Goal: Information Seeking & Learning: Learn about a topic

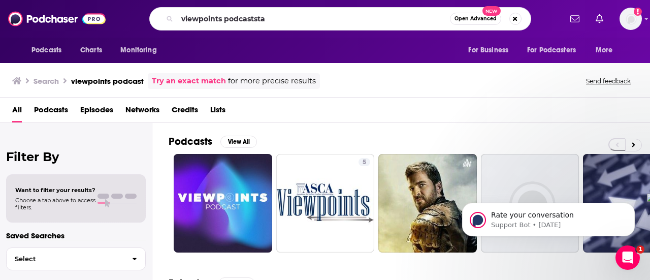
click at [263, 15] on input "viewpoints podcaststa" at bounding box center [313, 19] width 273 height 16
type input "stay true"
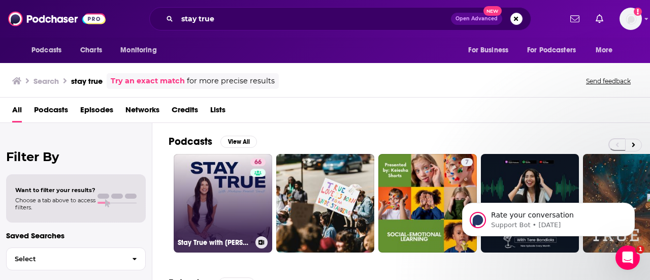
click at [216, 172] on link "66 Stay True with [PERSON_NAME] [PERSON_NAME]" at bounding box center [223, 203] width 99 height 99
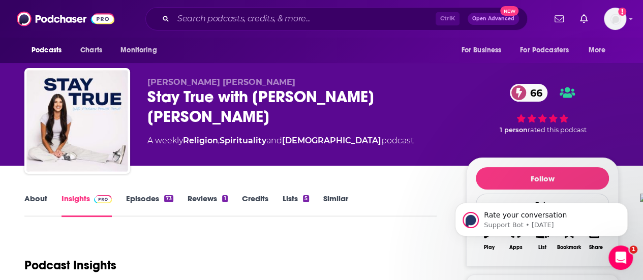
scroll to position [152, 0]
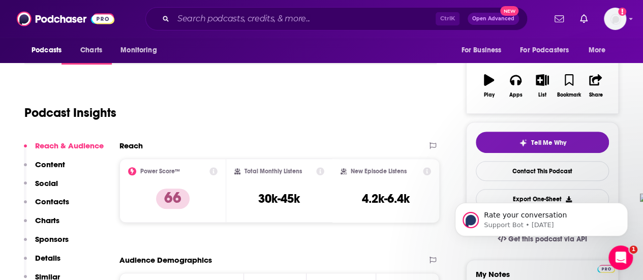
click at [312, 27] on div "Ctrl K Open Advanced New" at bounding box center [336, 18] width 382 height 23
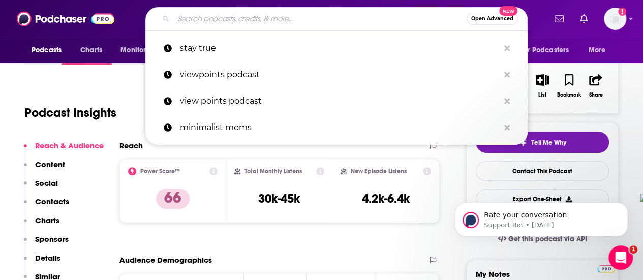
click at [310, 17] on input "Search podcasts, credits, & more..." at bounding box center [319, 19] width 293 height 16
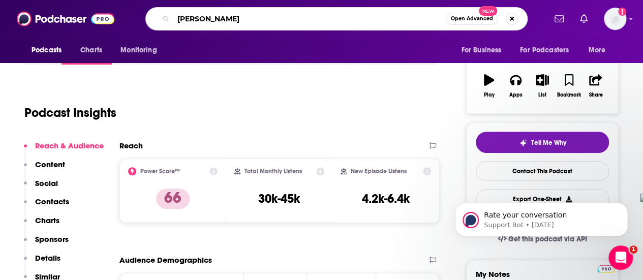
type input "[PERSON_NAME]"
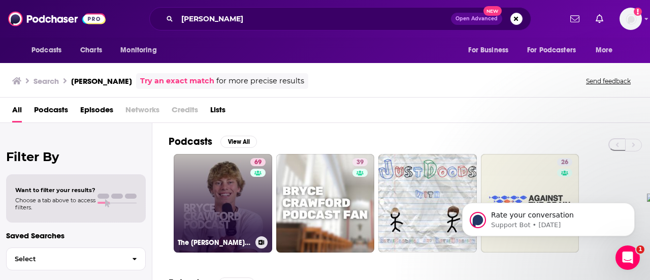
click at [199, 207] on link "69 The [PERSON_NAME] Podcast" at bounding box center [223, 203] width 99 height 99
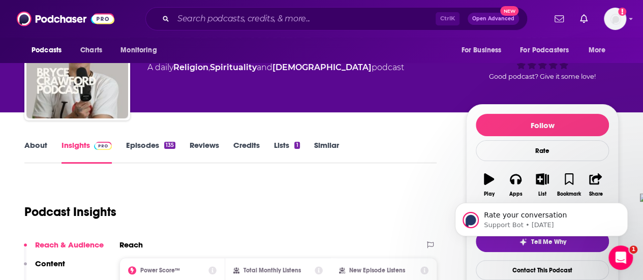
scroll to position [51, 0]
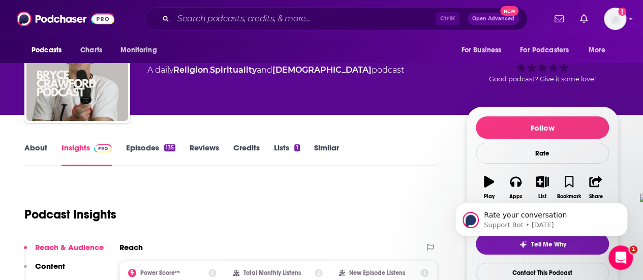
click at [28, 152] on link "About" at bounding box center [35, 154] width 23 height 23
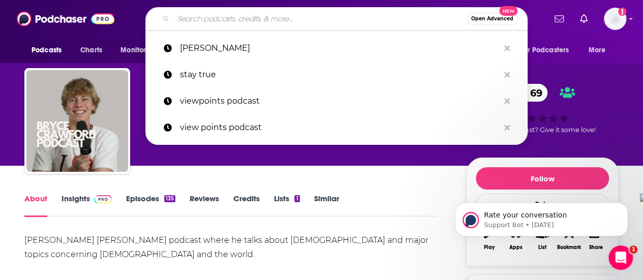
click at [214, 24] on input "Search podcasts, credits, & more..." at bounding box center [319, 19] width 293 height 16
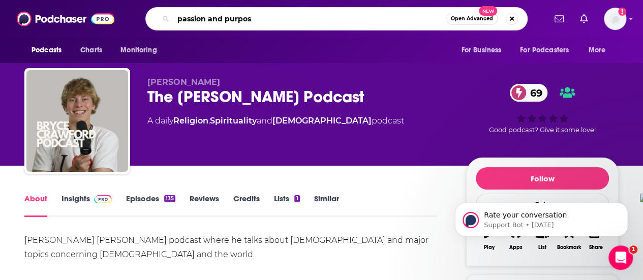
type input "passion and purpose"
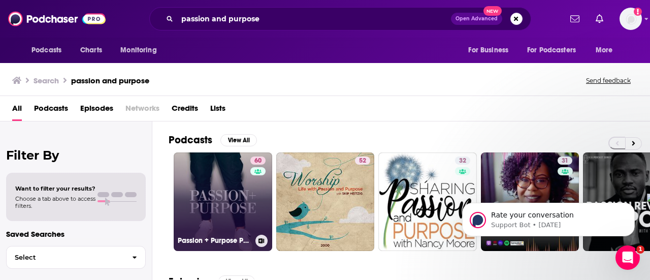
click at [236, 202] on link "60 Passion + Purpose Podcast" at bounding box center [223, 201] width 99 height 99
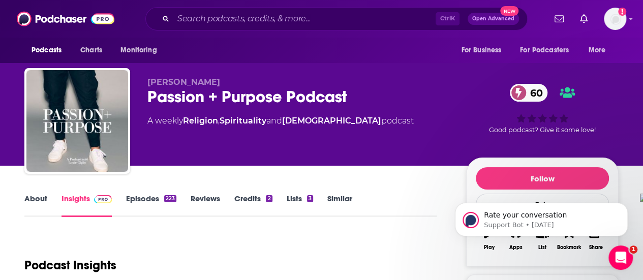
click at [137, 198] on link "Episodes 223" at bounding box center [151, 205] width 50 height 23
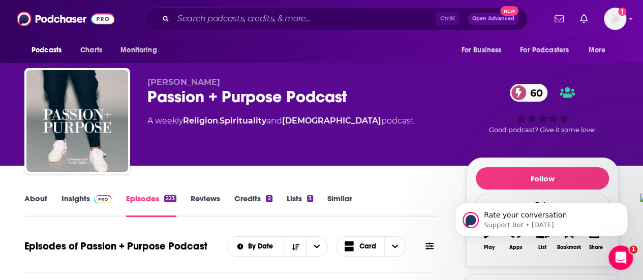
click at [316, 10] on div "Ctrl K Open Advanced New" at bounding box center [336, 18] width 382 height 23
click at [321, 15] on input "Search podcasts, credits, & more..." at bounding box center [304, 19] width 262 height 16
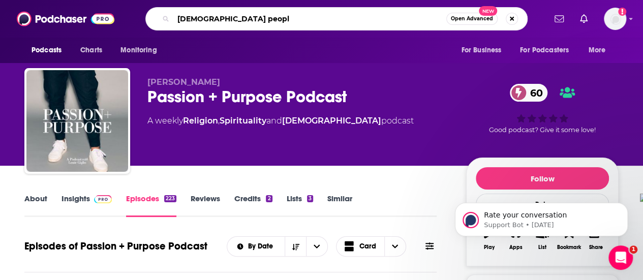
type input "[DEMOGRAPHIC_DATA] people"
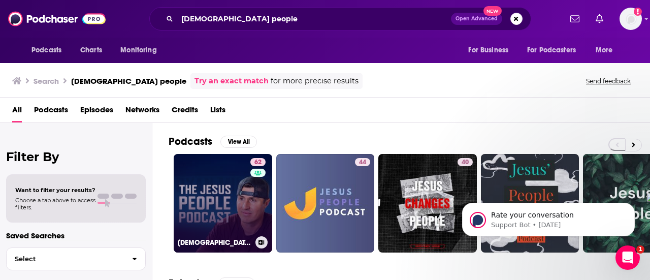
click at [249, 214] on link "62 [DEMOGRAPHIC_DATA] People Podcast" at bounding box center [223, 203] width 99 height 99
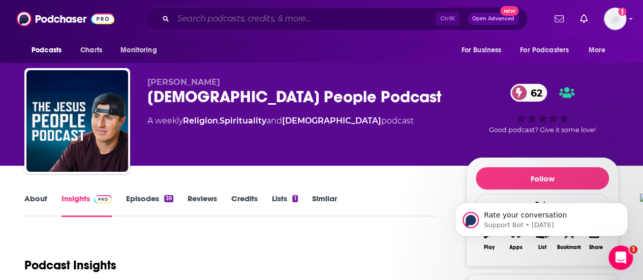
click at [259, 22] on input "Search podcasts, credits, & more..." at bounding box center [304, 19] width 262 height 16
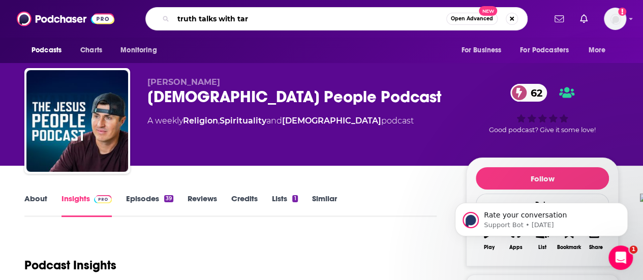
type input "truth talks with [PERSON_NAME]"
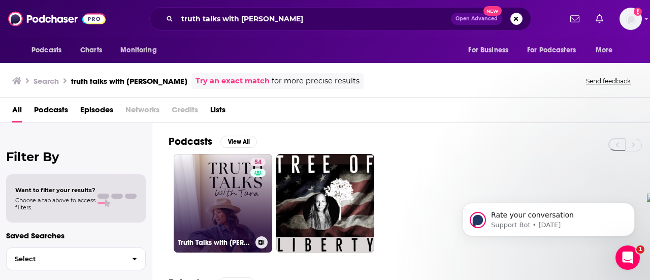
click at [260, 220] on div "54" at bounding box center [260, 197] width 18 height 78
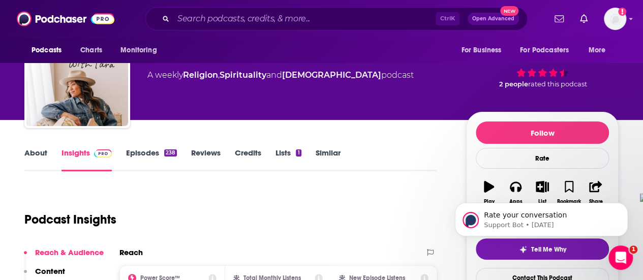
scroll to position [51, 0]
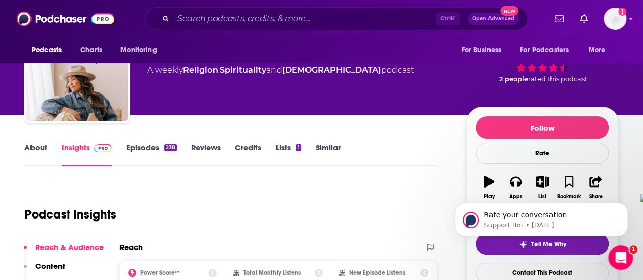
click at [32, 151] on link "About" at bounding box center [35, 154] width 23 height 23
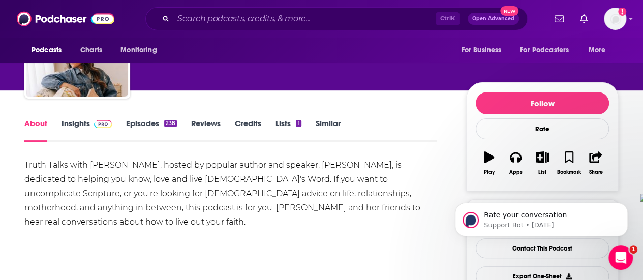
scroll to position [102, 0]
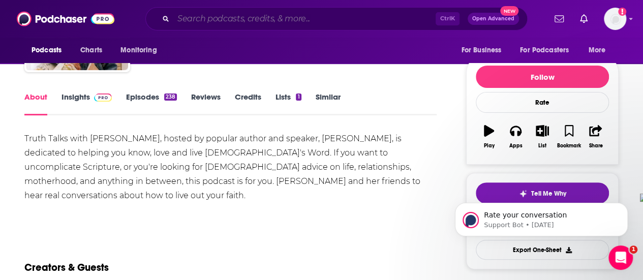
click at [240, 19] on input "Search podcasts, credits, & more..." at bounding box center [304, 19] width 262 height 16
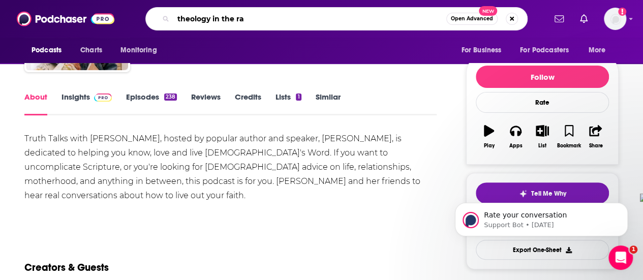
type input "theology in the raw"
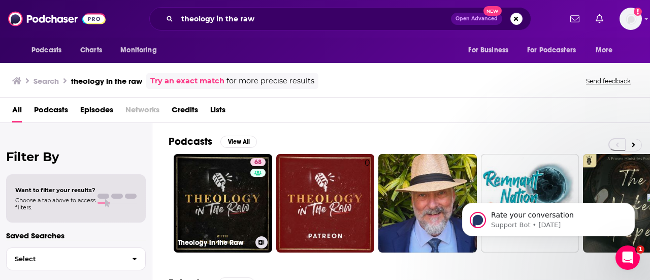
click at [245, 176] on link "68 Theology in the Raw" at bounding box center [223, 203] width 99 height 99
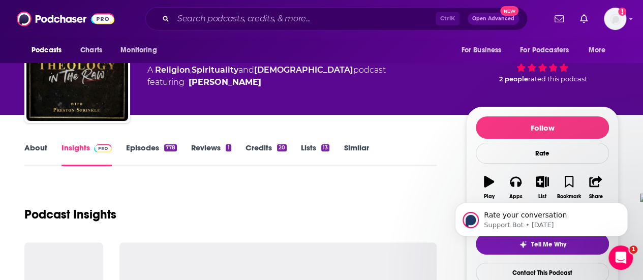
scroll to position [102, 0]
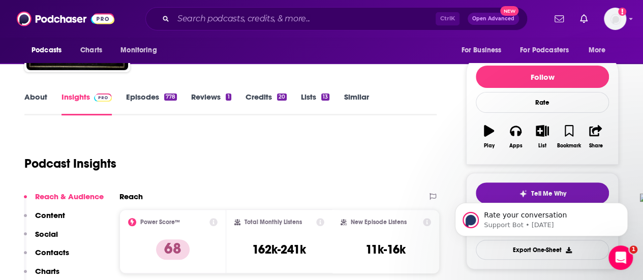
click at [141, 98] on link "Episodes 778" at bounding box center [151, 103] width 51 height 23
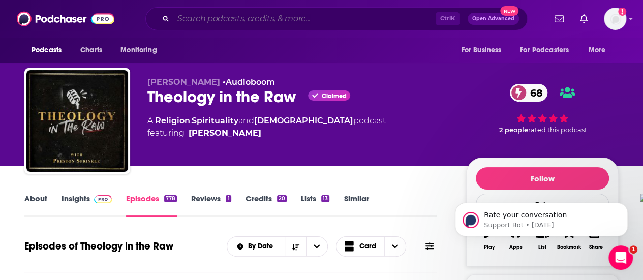
click at [317, 17] on input "Search podcasts, credits, & more..." at bounding box center [304, 19] width 262 height 16
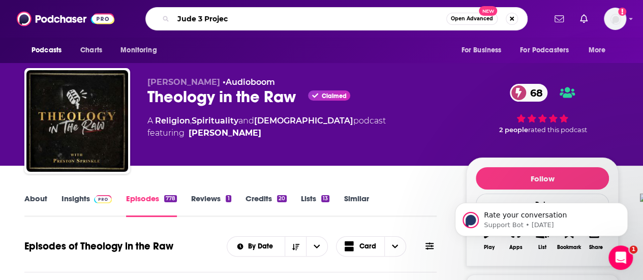
type input "Jude 3 Project"
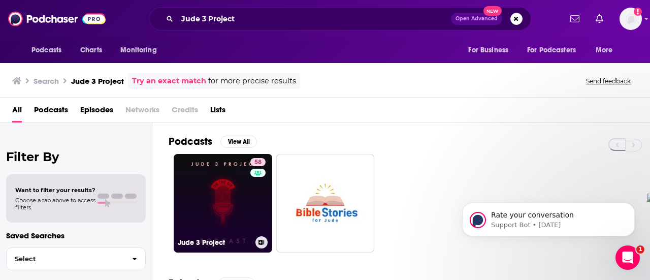
click at [222, 183] on link "58 Jude 3 Project" at bounding box center [223, 203] width 99 height 99
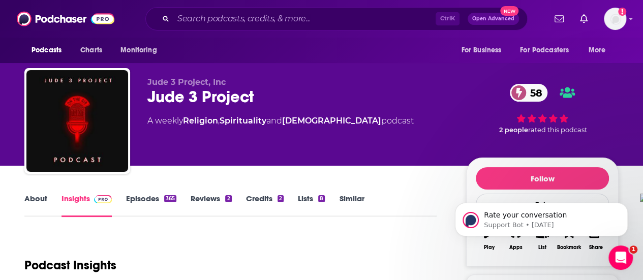
click at [32, 195] on link "About" at bounding box center [35, 205] width 23 height 23
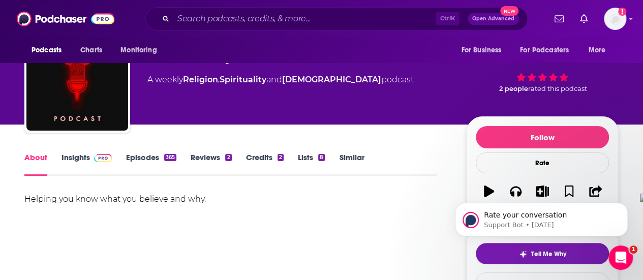
scroll to position [51, 0]
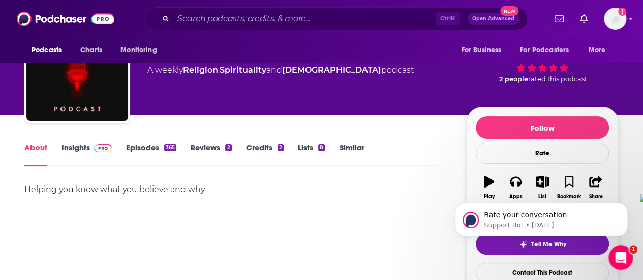
click at [145, 145] on link "Episodes 365" at bounding box center [151, 154] width 50 height 23
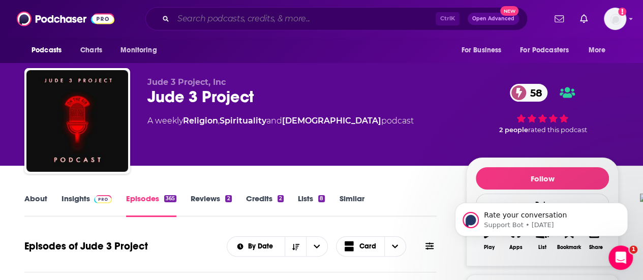
click at [294, 20] on input "Search podcasts, credits, & more..." at bounding box center [304, 19] width 262 height 16
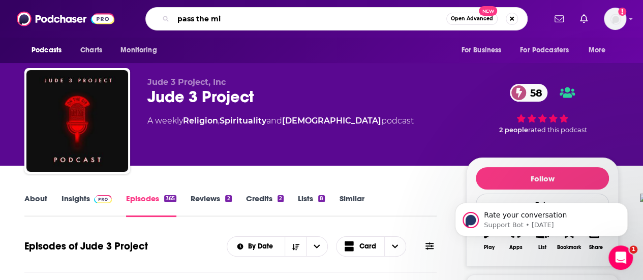
type input "pass the mic"
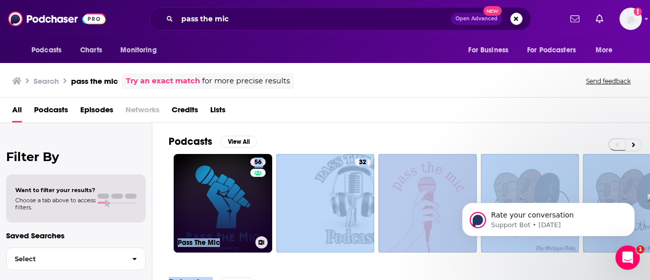
click at [209, 204] on link "56 Pass The Mic" at bounding box center [223, 203] width 99 height 99
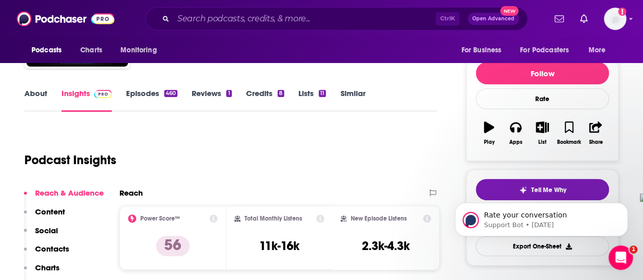
scroll to position [102, 0]
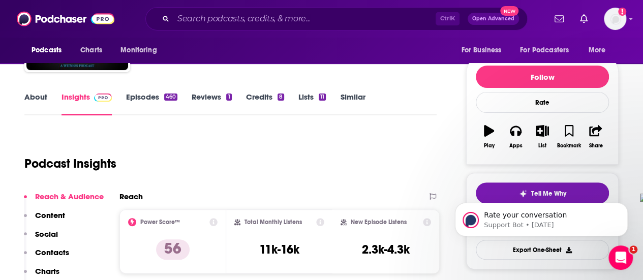
click at [131, 98] on link "Episodes 460" at bounding box center [151, 103] width 51 height 23
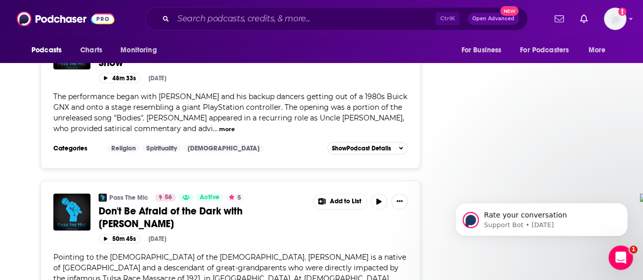
scroll to position [3303, 0]
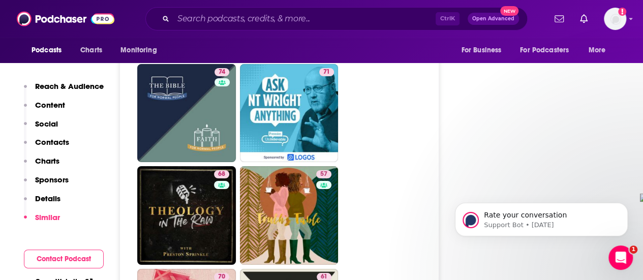
scroll to position [1829, 0]
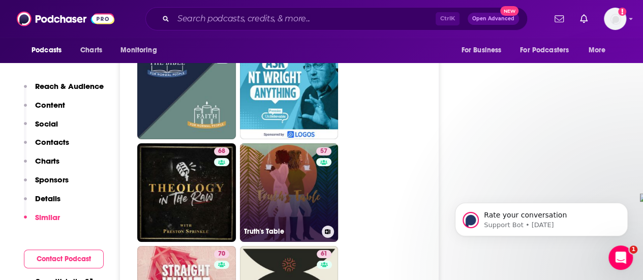
click at [268, 144] on link "57 Truth's Table" at bounding box center [289, 192] width 99 height 99
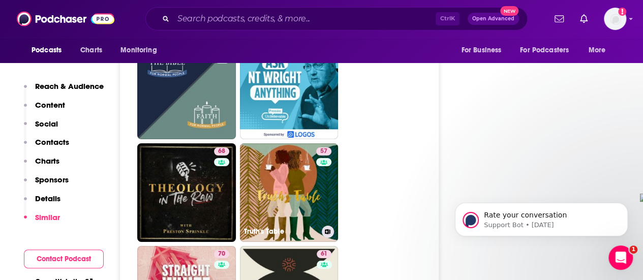
type input "[URL][DOMAIN_NAME]"
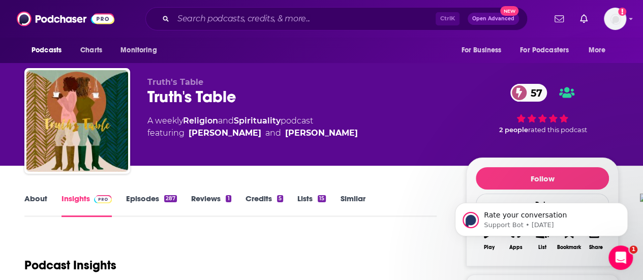
click at [33, 197] on link "About" at bounding box center [35, 205] width 23 height 23
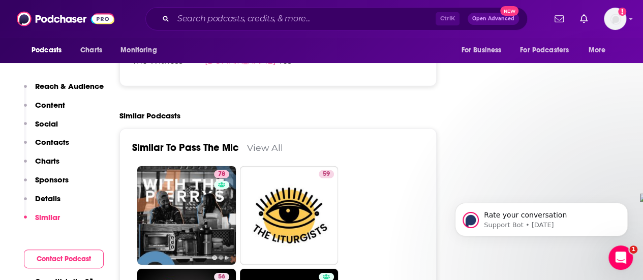
scroll to position [1525, 0]
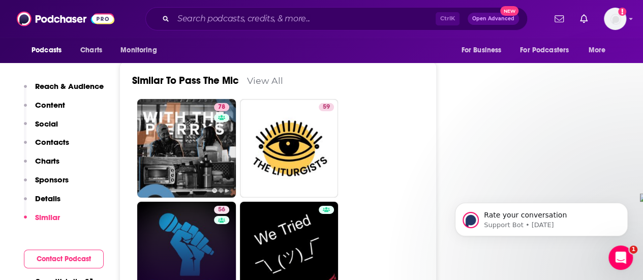
click at [191, 202] on link "56 Pass The Mic" at bounding box center [186, 251] width 99 height 99
click at [176, 202] on link "56 Pass The Mic" at bounding box center [186, 251] width 99 height 99
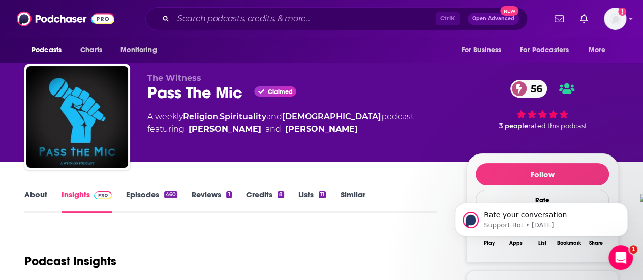
scroll to position [0, 0]
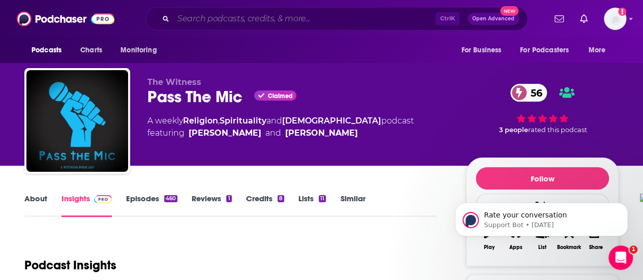
click at [267, 15] on input "Search podcasts, credits, & more..." at bounding box center [304, 19] width 262 height 16
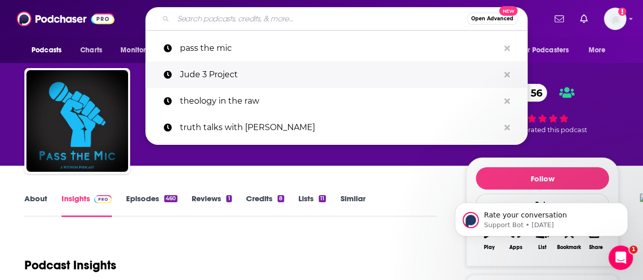
click at [203, 77] on p "Jude 3 Project" at bounding box center [339, 74] width 319 height 26
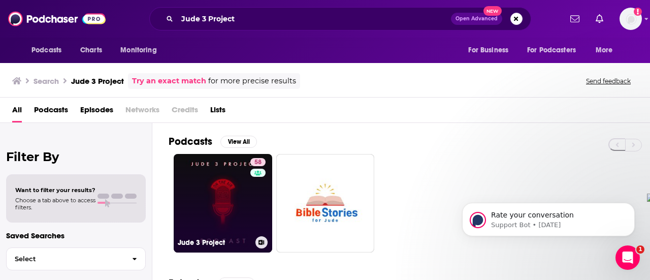
click at [224, 210] on link "58 Jude 3 Project" at bounding box center [223, 203] width 99 height 99
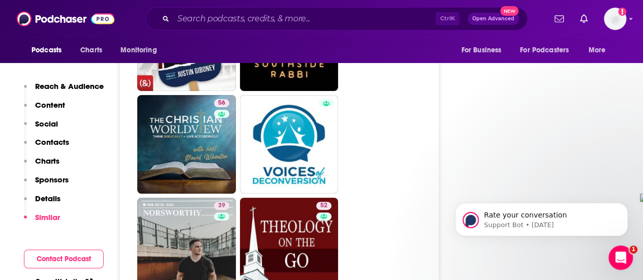
scroll to position [2033, 0]
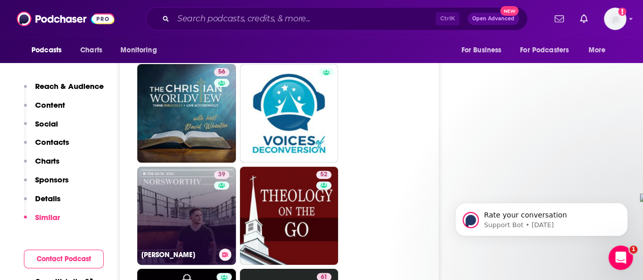
click at [202, 167] on link "39 [PERSON_NAME]" at bounding box center [186, 216] width 99 height 99
type input "[URL][DOMAIN_NAME][PERSON_NAME]"
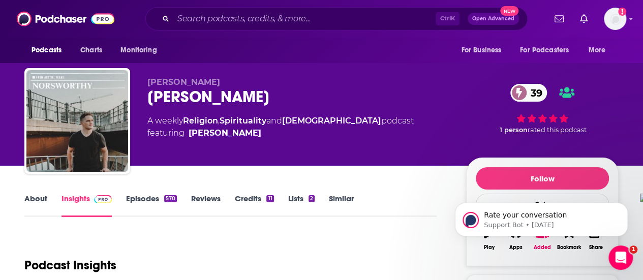
click at [147, 201] on link "Episodes 570" at bounding box center [151, 205] width 51 height 23
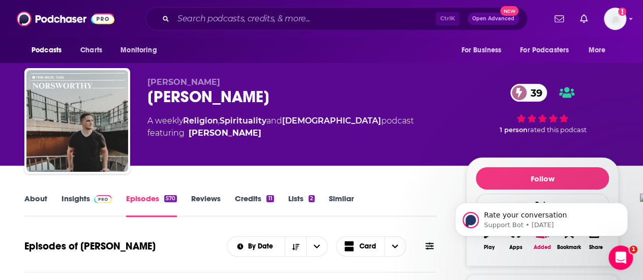
click at [33, 202] on link "About" at bounding box center [35, 205] width 23 height 23
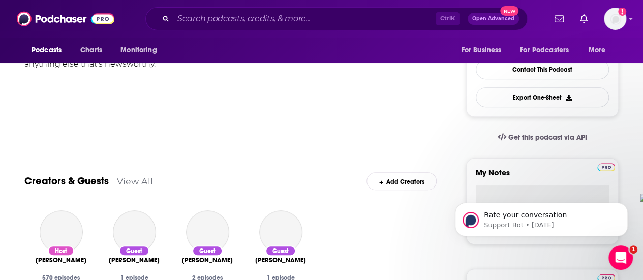
scroll to position [51, 0]
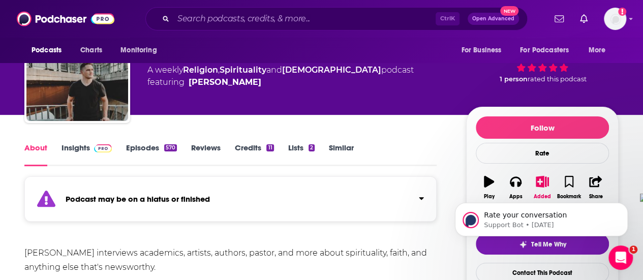
click at [82, 151] on link "Insights" at bounding box center [86, 154] width 50 height 23
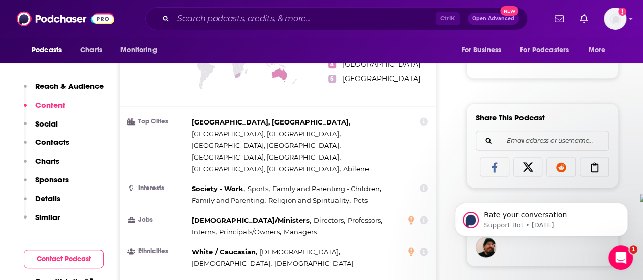
scroll to position [559, 0]
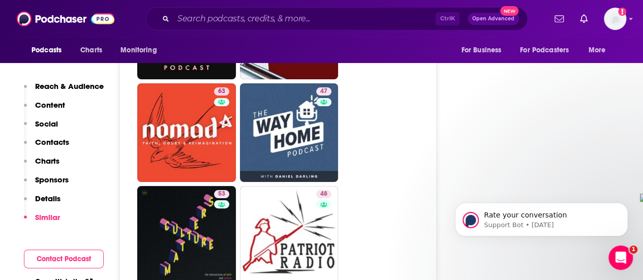
scroll to position [1982, 0]
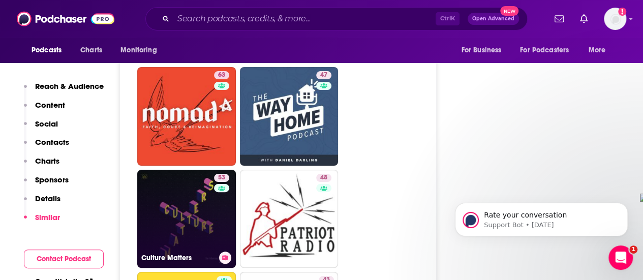
click at [214, 174] on div "53" at bounding box center [223, 213] width 18 height 78
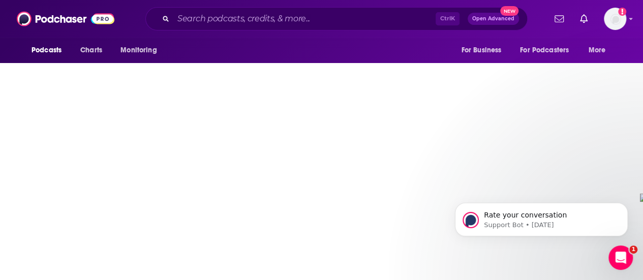
type input "[URL][DOMAIN_NAME]"
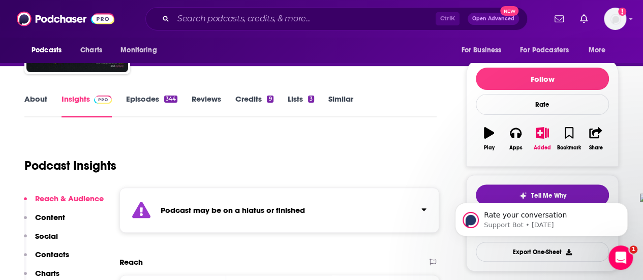
scroll to position [51, 0]
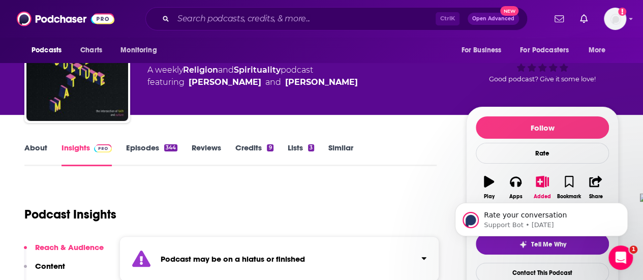
click at [145, 151] on link "Episodes 344" at bounding box center [151, 154] width 51 height 23
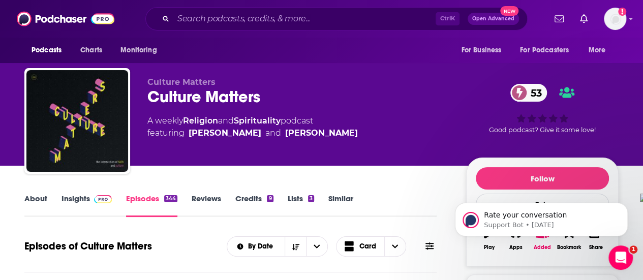
click at [65, 196] on link "Insights" at bounding box center [86, 205] width 50 height 23
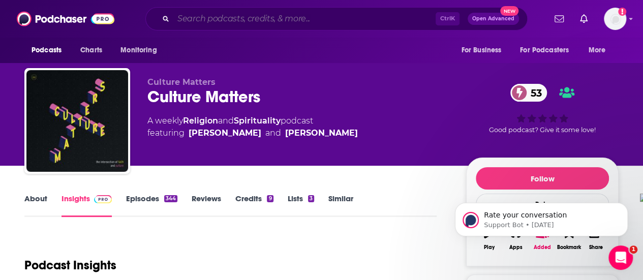
click at [260, 20] on input "Search podcasts, credits, & more..." at bounding box center [304, 19] width 262 height 16
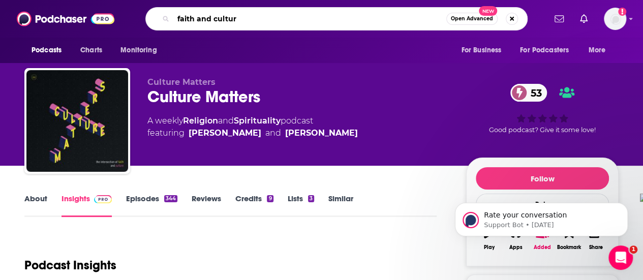
type input "faith and culture"
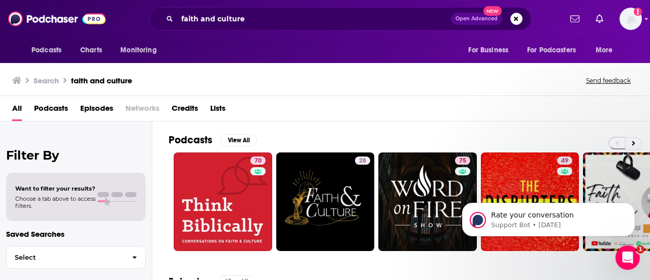
click at [631, 142] on div "Rate your conversation Support Bot • [DATE]" at bounding box center [548, 172] width 187 height 127
drag, startPoint x: 618, startPoint y: 182, endPoint x: 611, endPoint y: 182, distance: 7.1
click at [618, 183] on div "Rate your conversation Support Bot • [DATE]" at bounding box center [548, 172] width 187 height 127
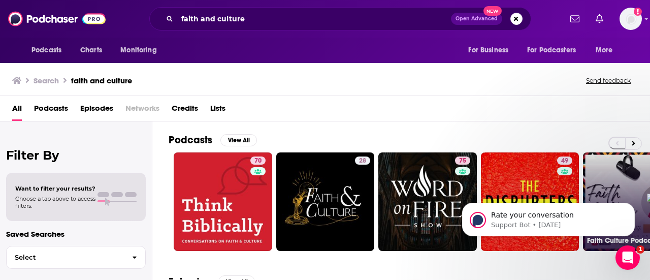
click at [600, 170] on link "24 Faith Culture Podcast" at bounding box center [632, 201] width 99 height 99
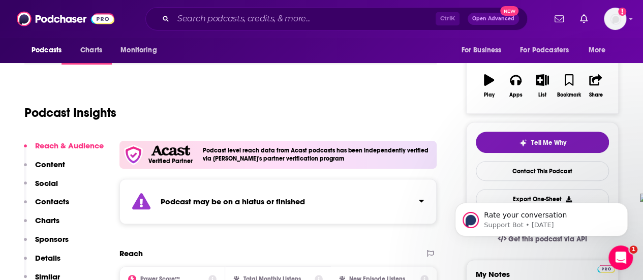
scroll to position [51, 0]
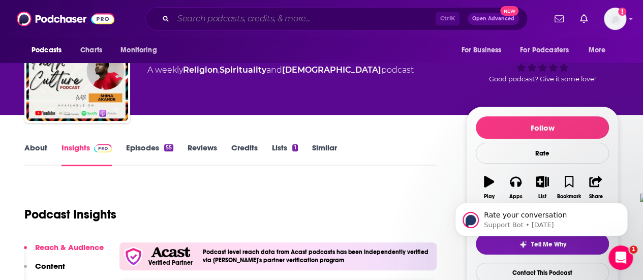
click at [253, 18] on input "Search podcasts, credits, & more..." at bounding box center [304, 19] width 262 height 16
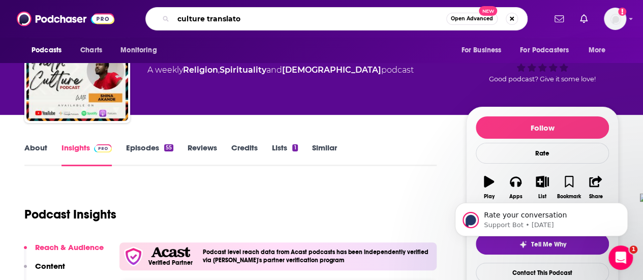
type input "culture translator"
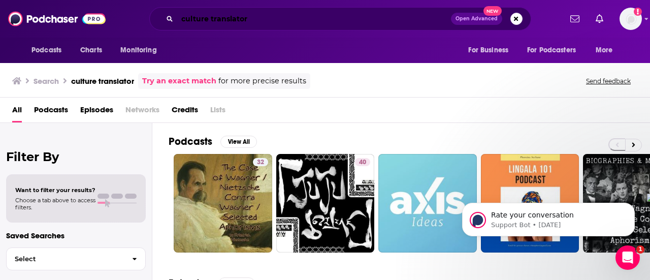
click at [244, 12] on input "culture translator" at bounding box center [314, 19] width 274 height 16
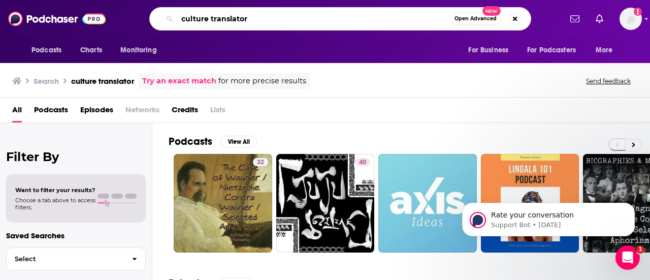
click at [246, 13] on input "culture translator" at bounding box center [313, 19] width 273 height 16
type input "shifting culture"
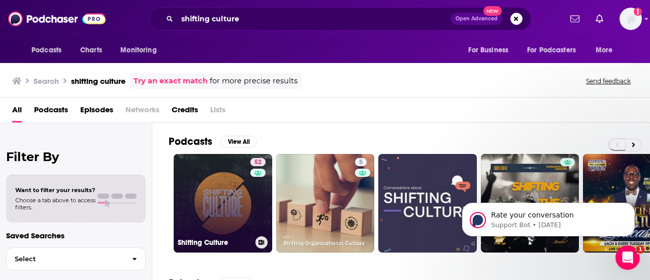
click at [219, 203] on link "52 Shifting Culture" at bounding box center [223, 203] width 99 height 99
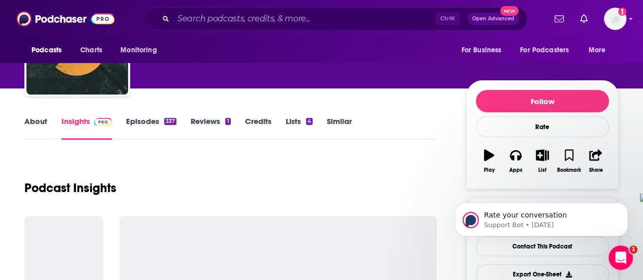
scroll to position [102, 0]
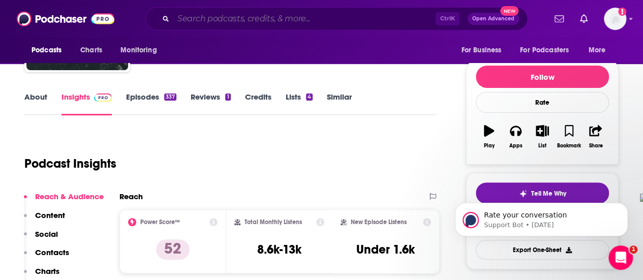
click at [240, 25] on input "Search podcasts, credits, & more..." at bounding box center [304, 19] width 262 height 16
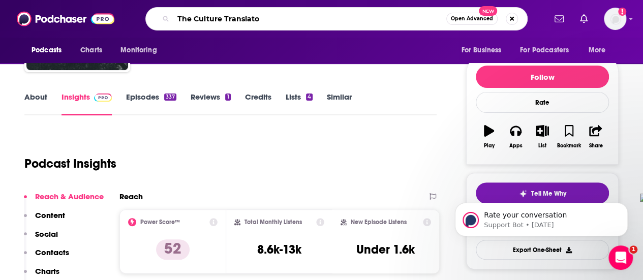
type input "The Culture Translator"
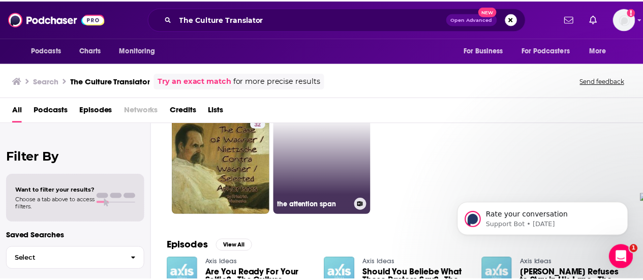
scroll to position [102, 0]
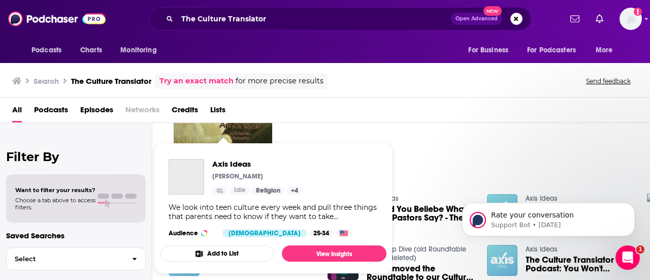
drag, startPoint x: 218, startPoint y: 193, endPoint x: 219, endPoint y: 199, distance: 6.2
click at [219, 199] on div "Axis Ideas [PERSON_NAME] Religion + 4 We look into teen culture every week and …" at bounding box center [274, 198] width 226 height 95
click at [188, 185] on img "Axis Ideas" at bounding box center [187, 177] width 36 height 36
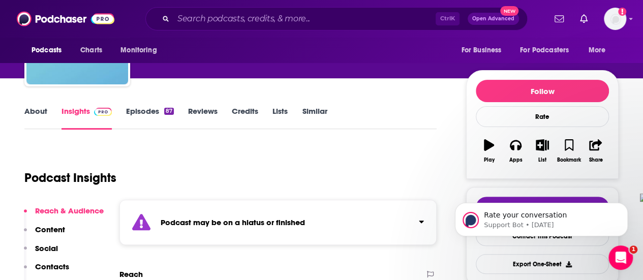
scroll to position [102, 0]
